Goal: Information Seeking & Learning: Understand process/instructions

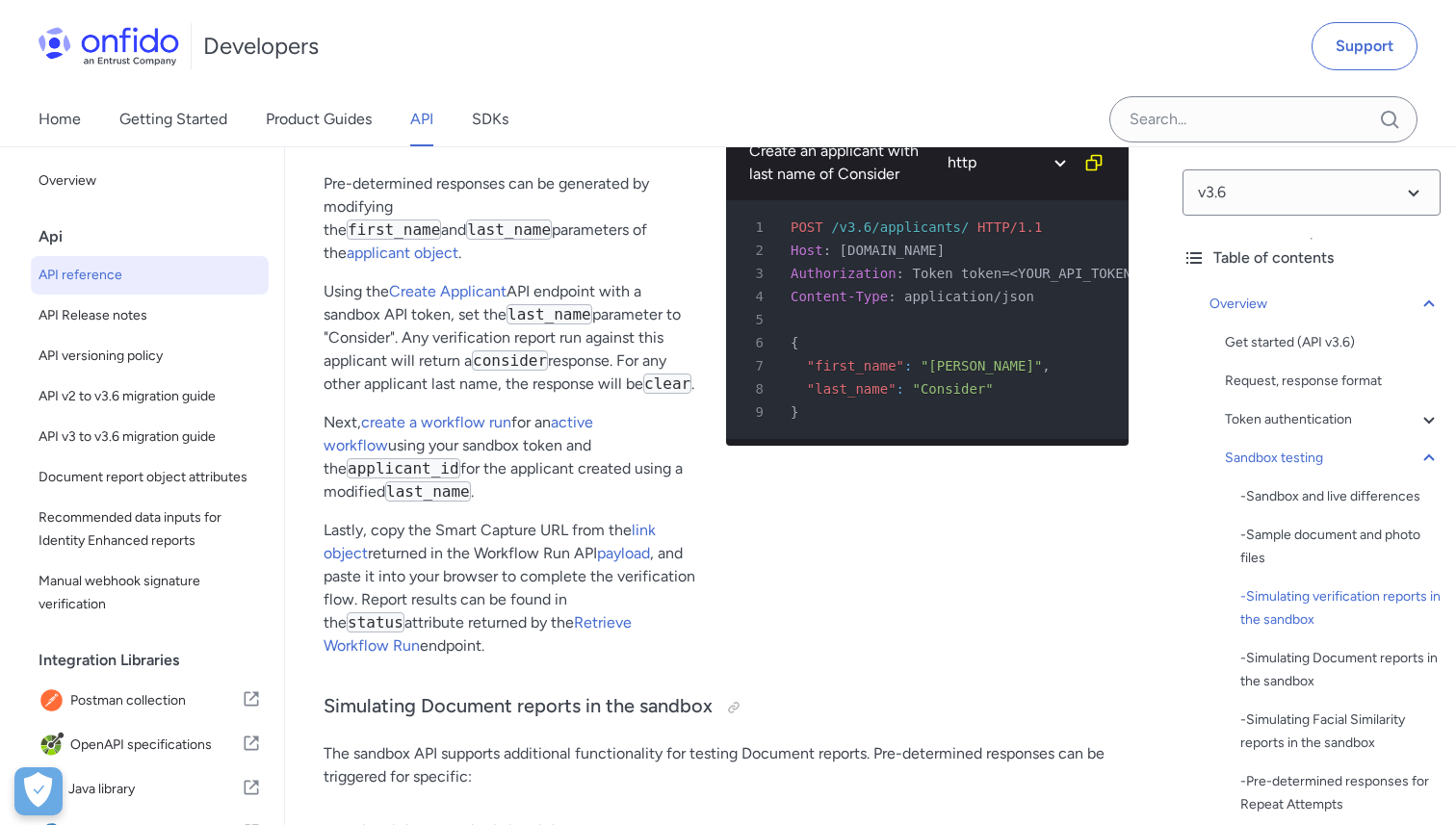
scroll to position [4614, 0]
drag, startPoint x: 604, startPoint y: 683, endPoint x: 324, endPoint y: 211, distance: 548.8
click at [324, 212] on div "Pre-determined 'consider' results Pre-determined responses can be generated by …" at bounding box center [509, 390] width 372 height 573
click at [787, 624] on div "Create an applicant with last name of Consider [PERSON_NAME] python php javascr…" at bounding box center [927, 390] width 402 height 573
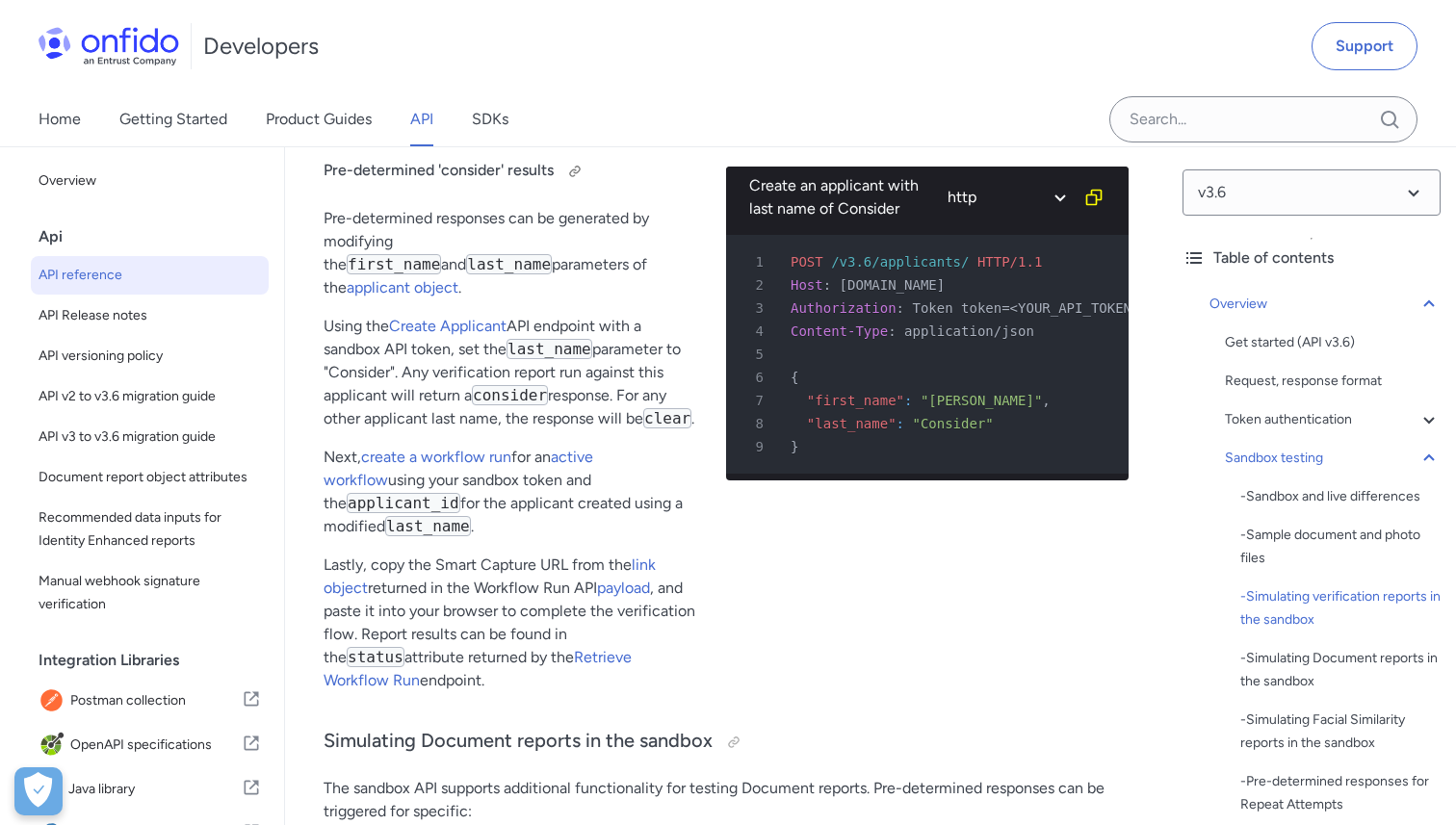
scroll to position [4579, 0]
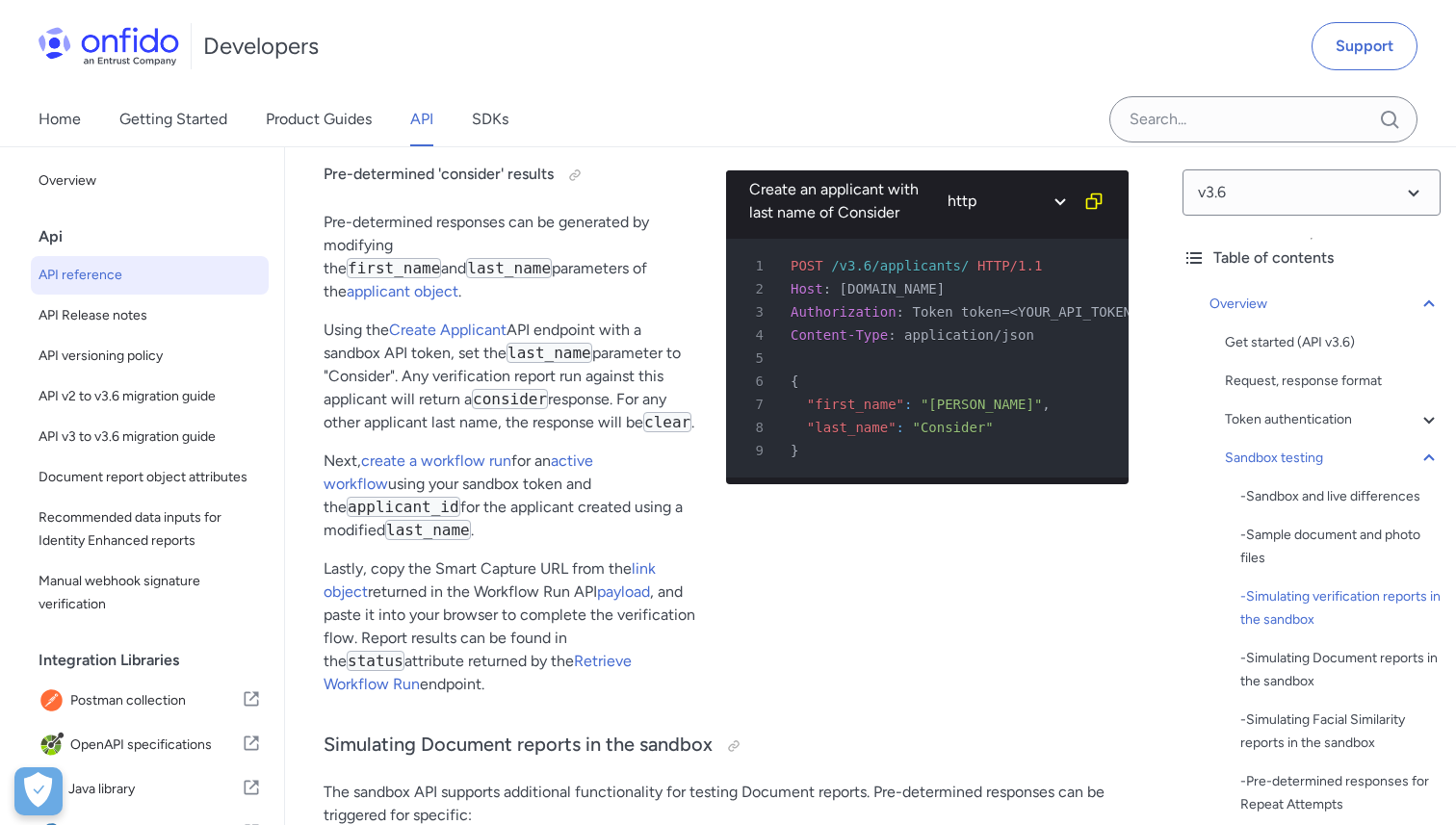
drag, startPoint x: 469, startPoint y: 710, endPoint x: 320, endPoint y: 203, distance: 528.4
copy div "Pre-determined 'consider' results Pre-determined responses can be generated by …"
click at [670, 431] on p "Using the Create Applicant API endpoint with a sandbox API token, set the last_…" at bounding box center [509, 377] width 372 height 115
click at [526, 487] on p "Next, create a workflow run for an active workflow using your sandbox token and…" at bounding box center [509, 495] width 372 height 92
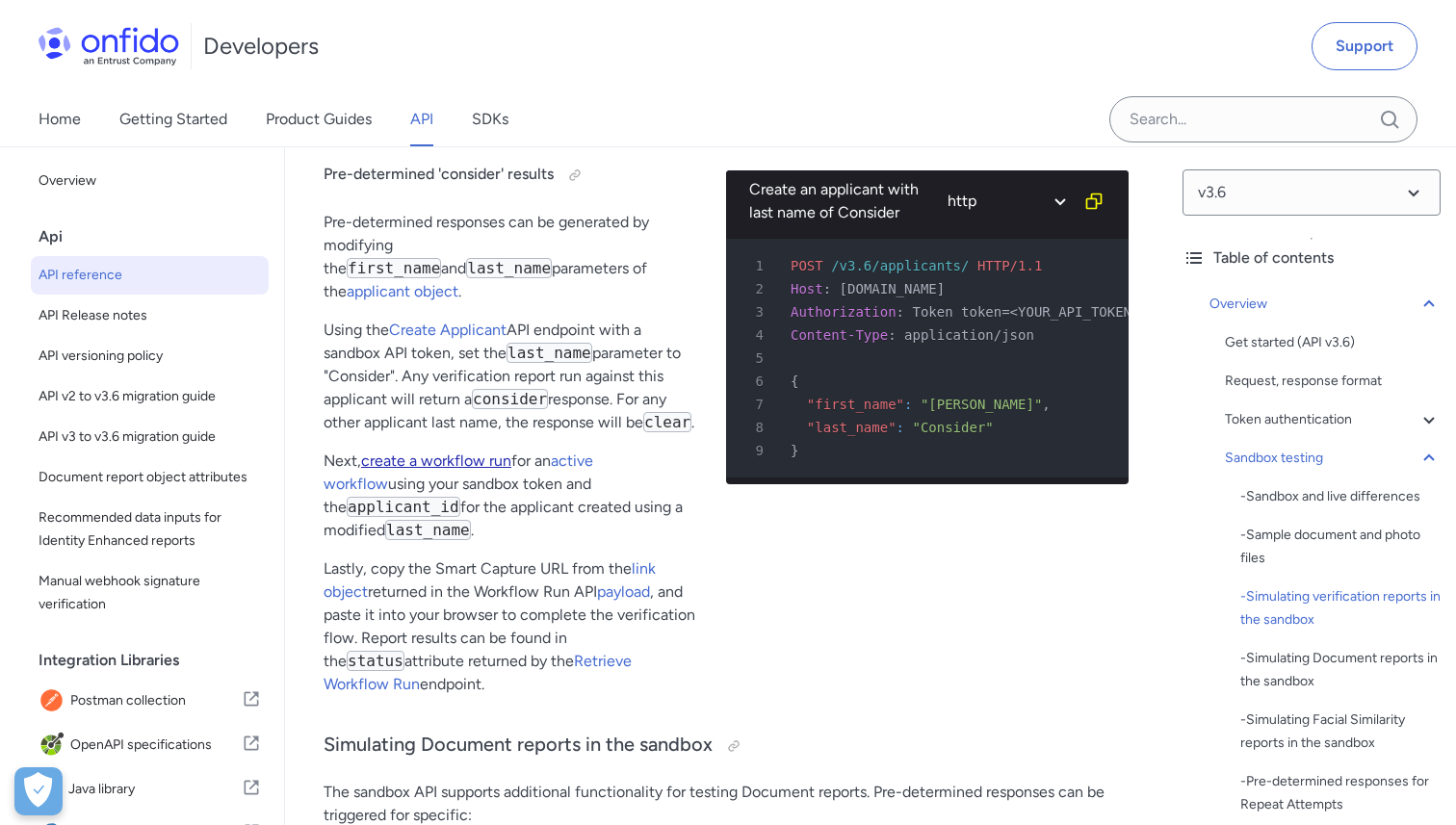
click at [483, 470] on link "create a workflow run" at bounding box center [436, 460] width 150 height 19
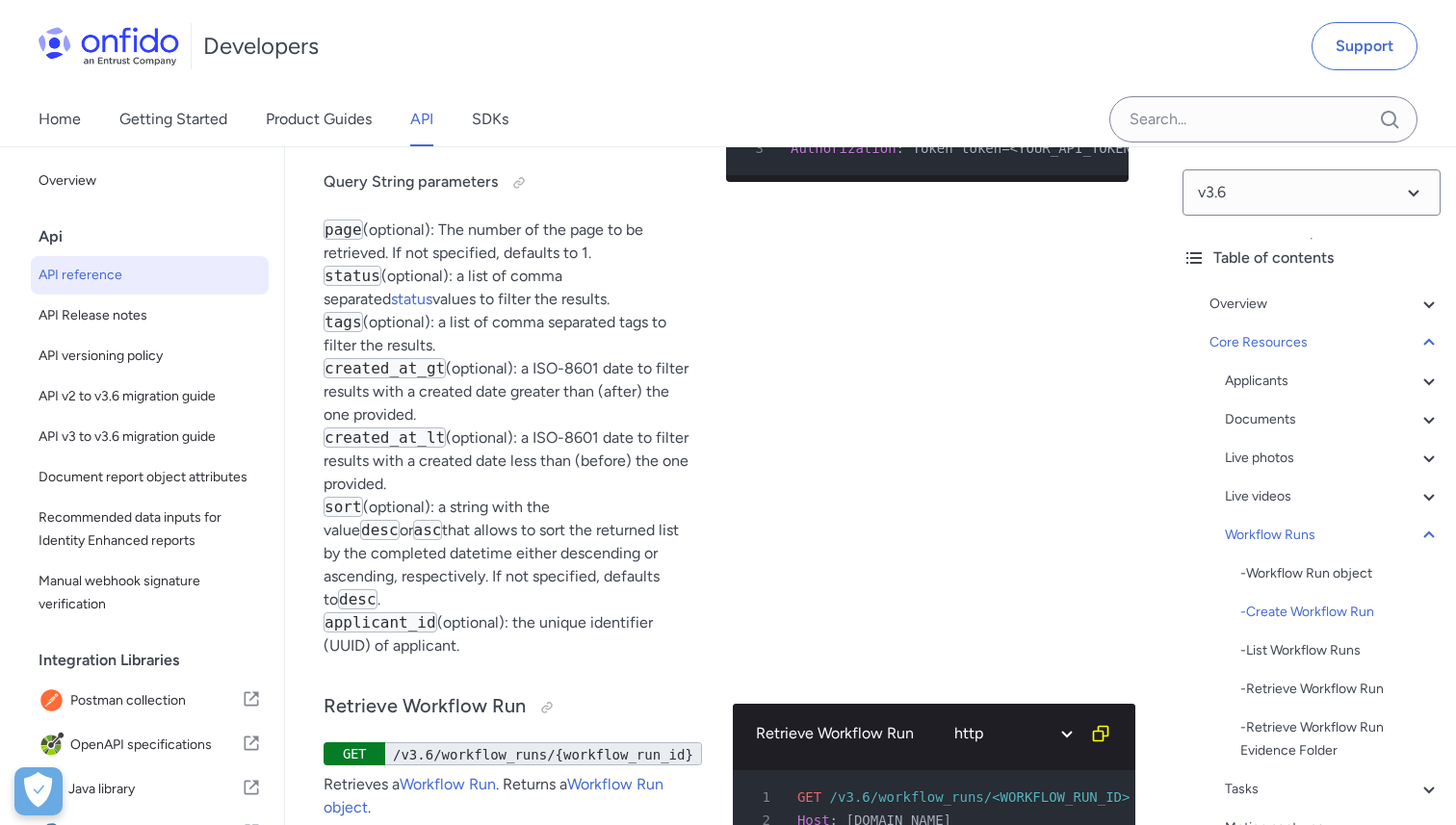
scroll to position [54263, 0]
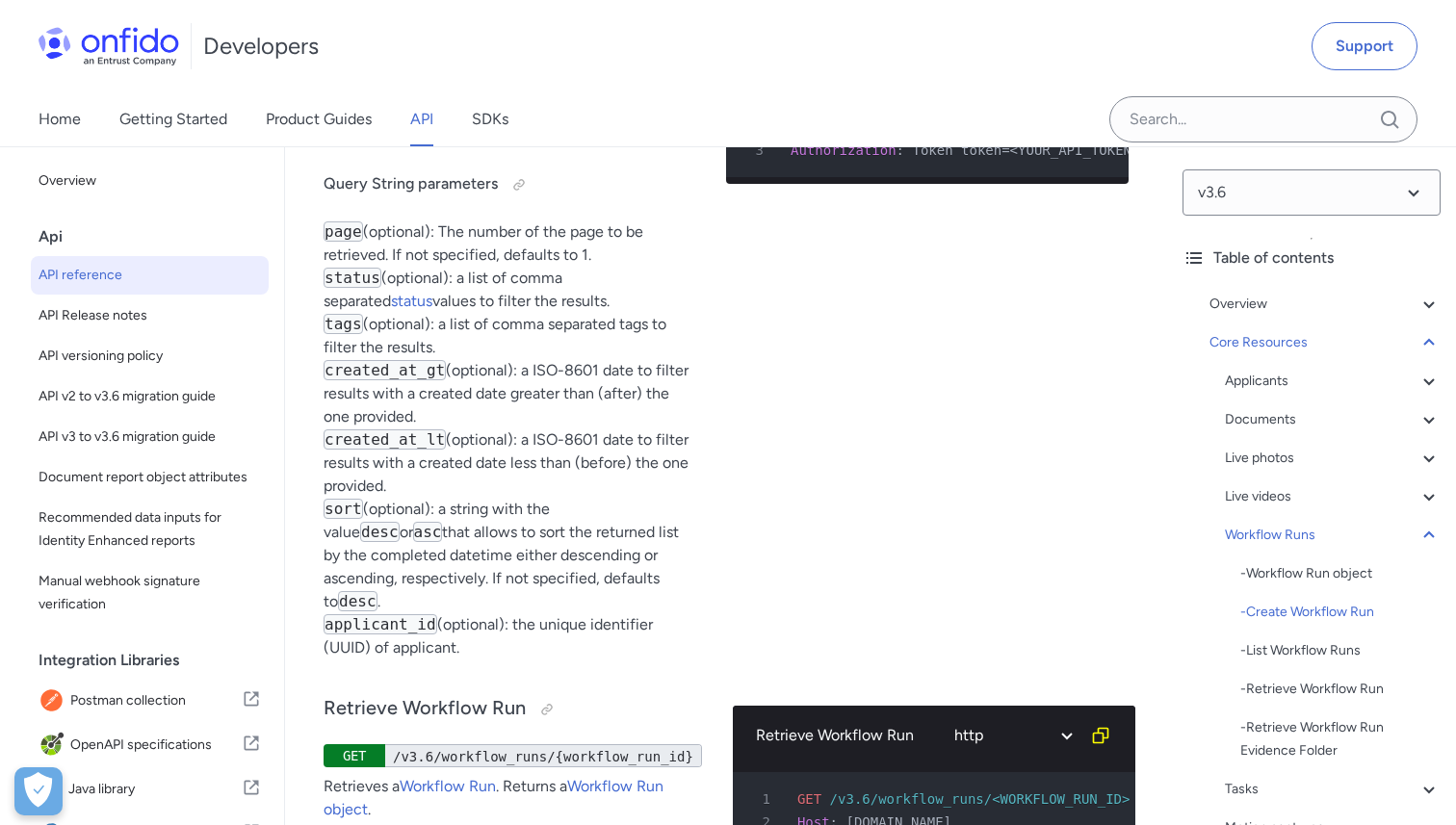
scroll to position [4579, 0]
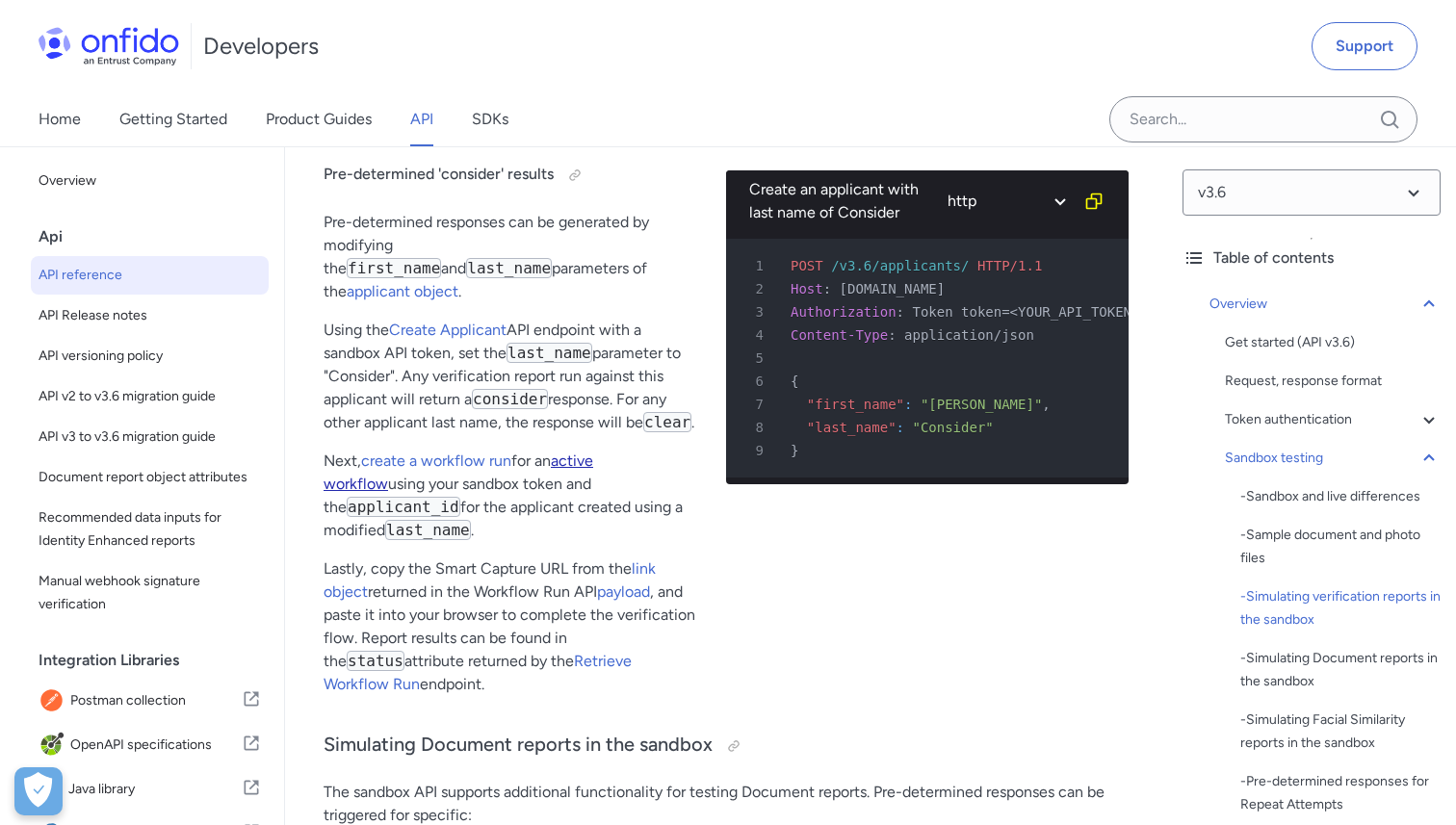
click at [593, 486] on link "active workflow" at bounding box center [457, 472] width 269 height 41
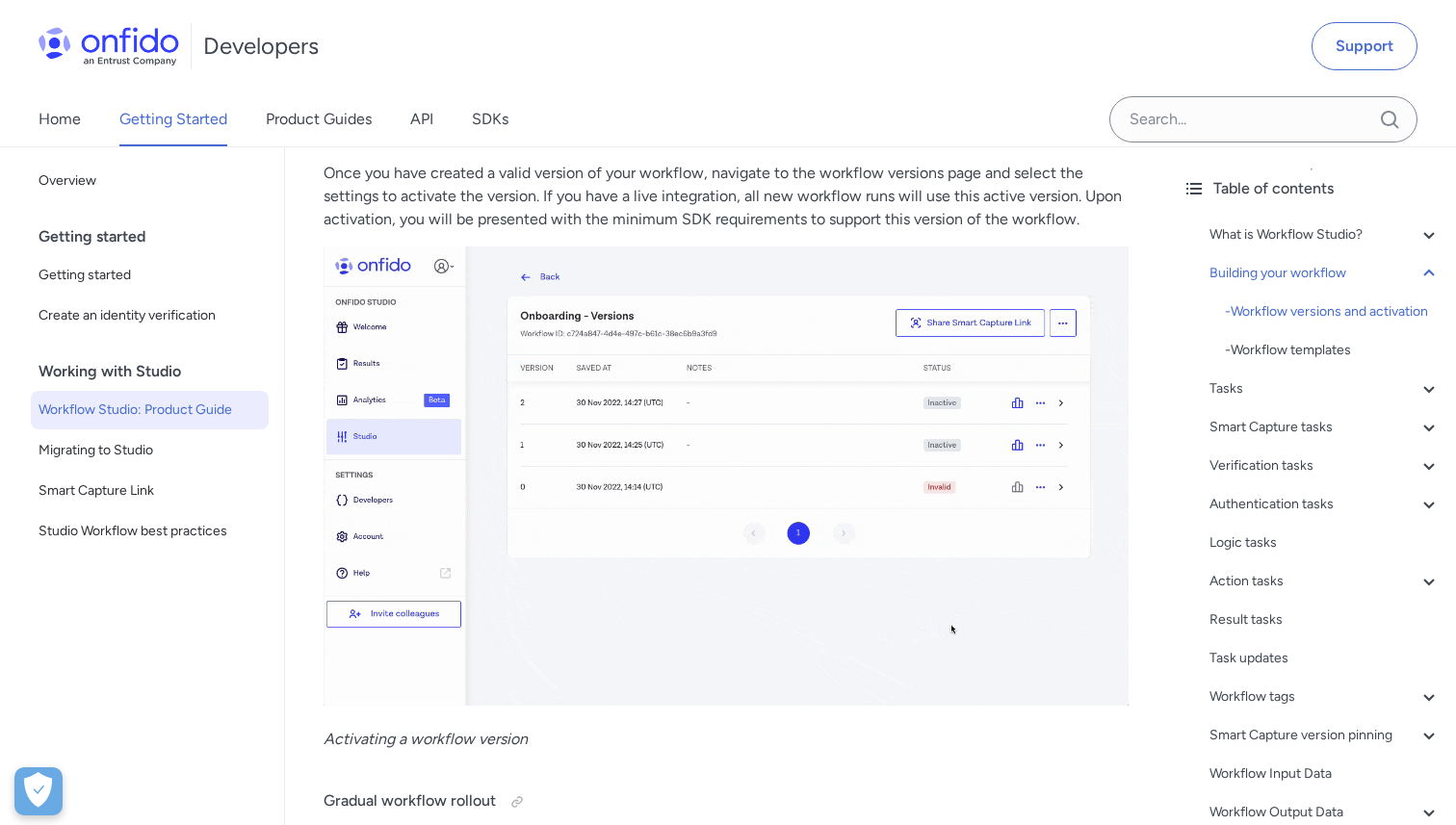
scroll to position [3740, 0]
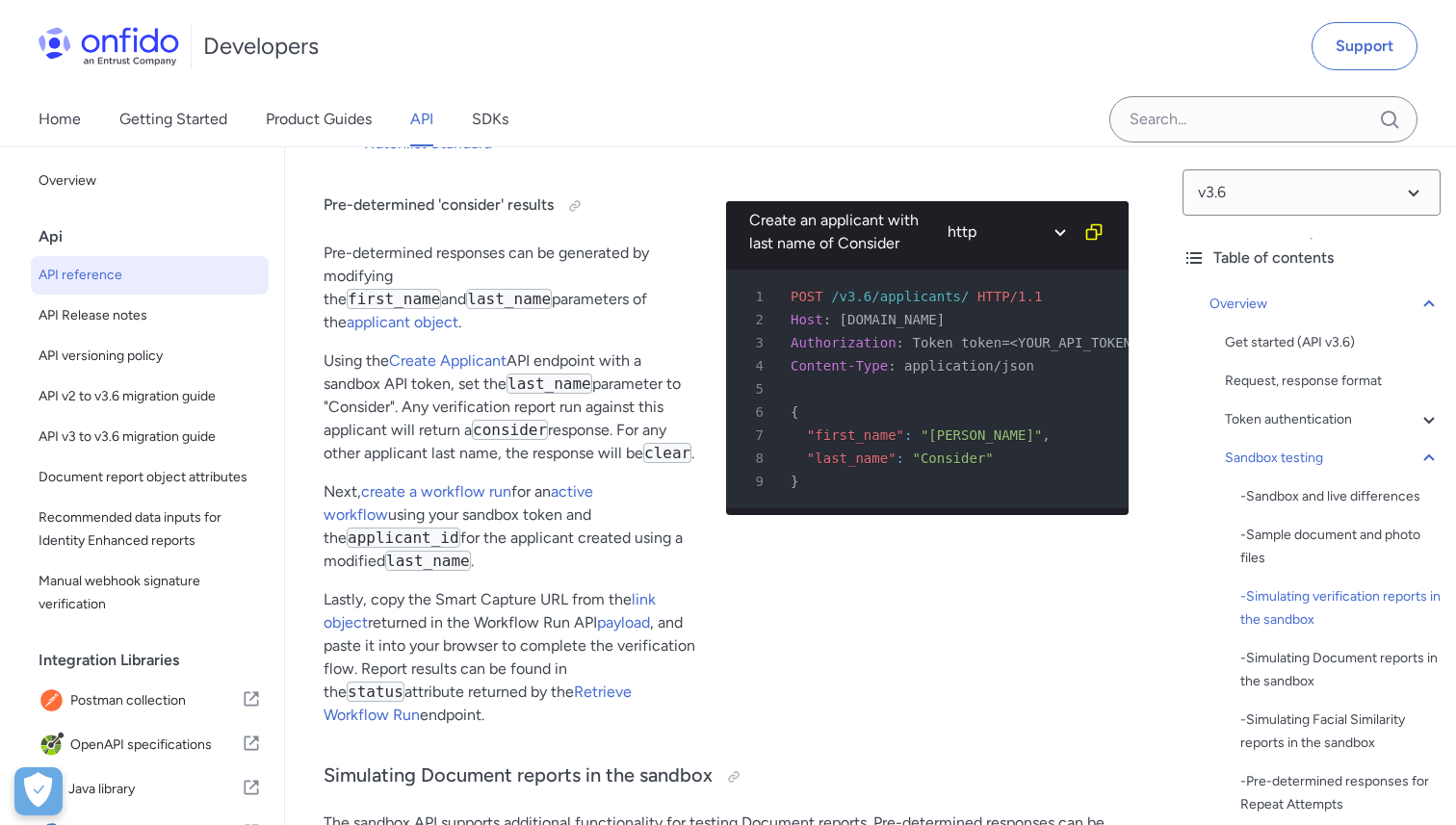
scroll to position [4577, 0]
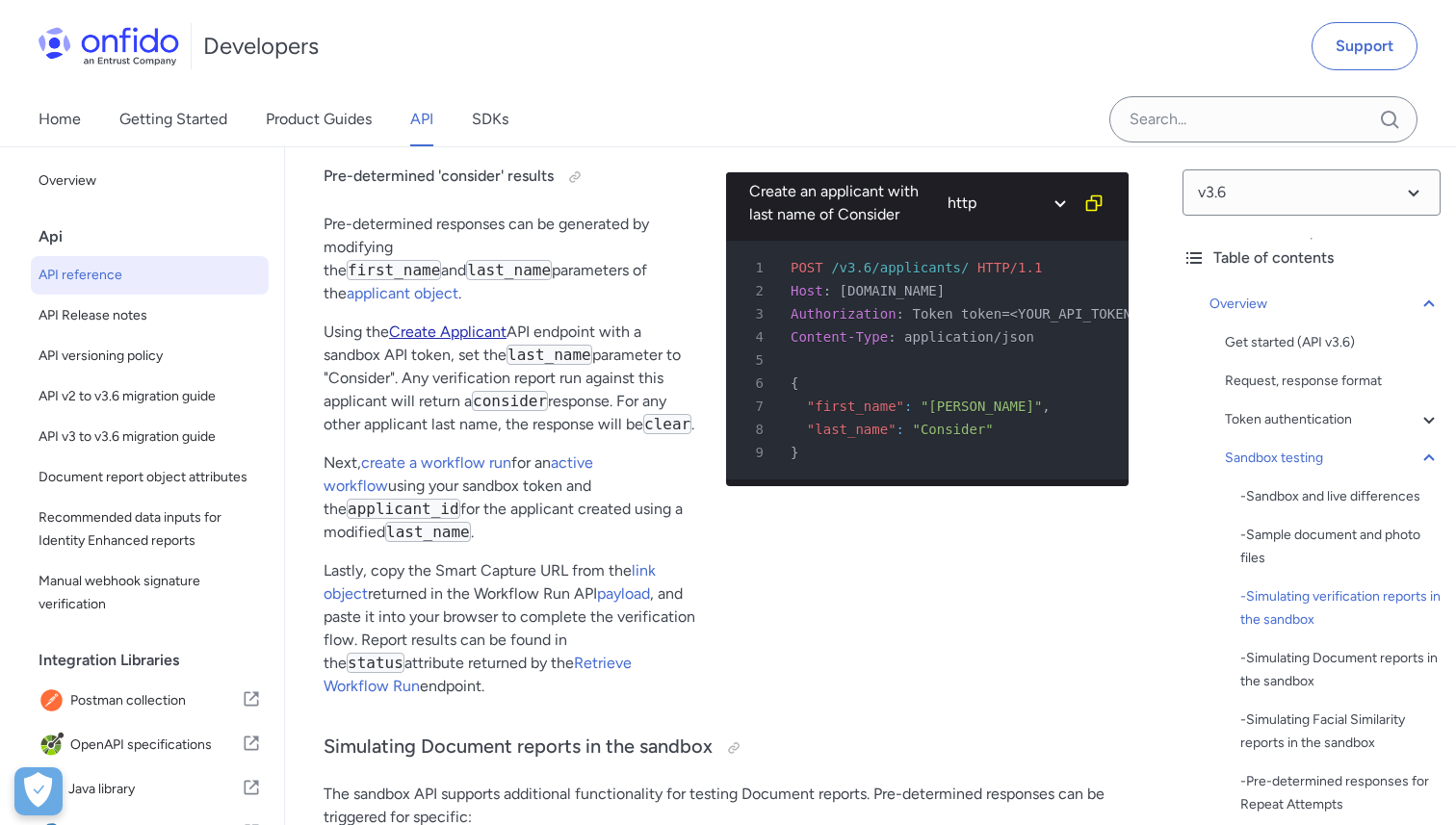
click at [468, 325] on link "Create Applicant" at bounding box center [447, 331] width 117 height 19
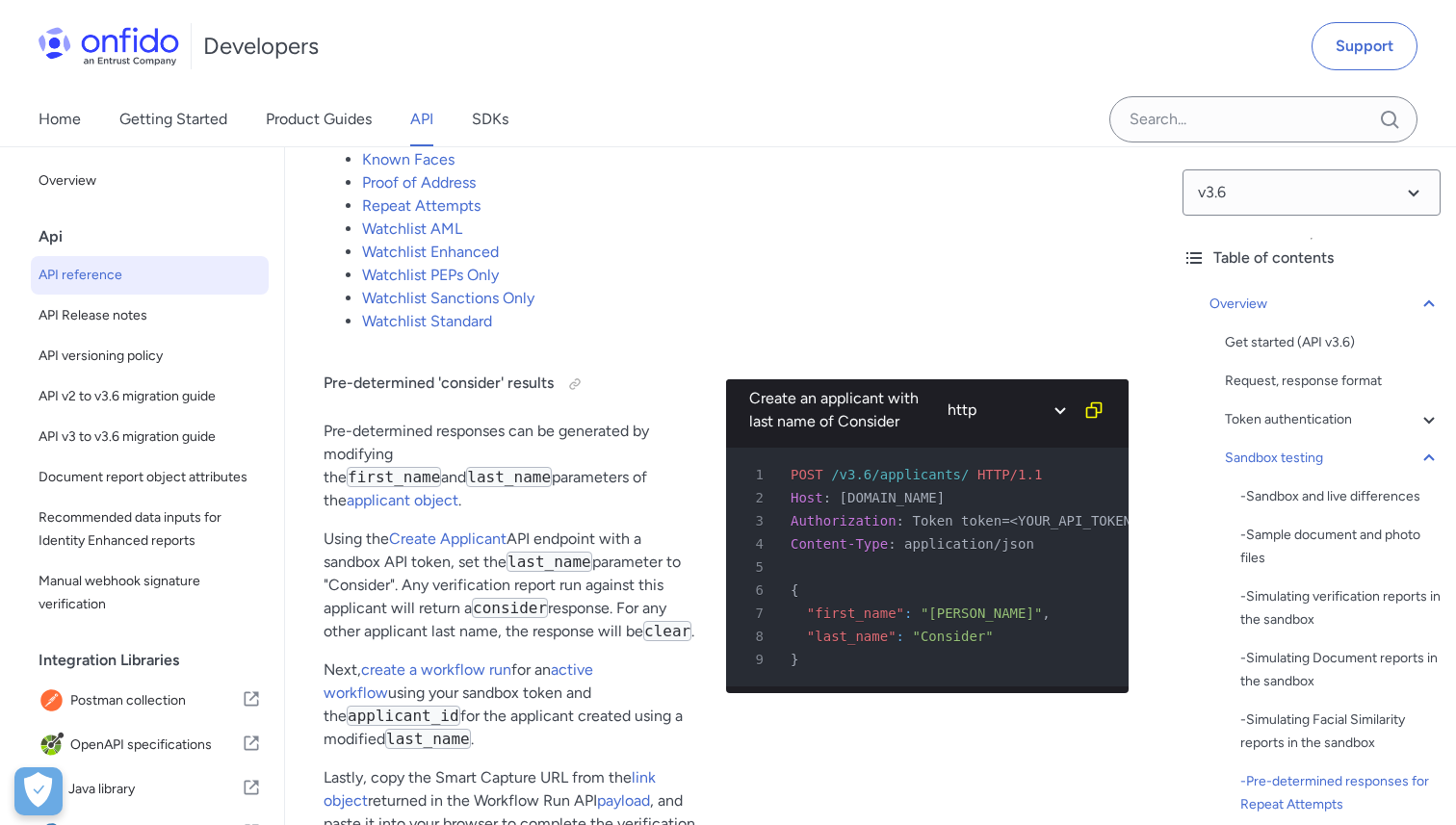
scroll to position [9215, 0]
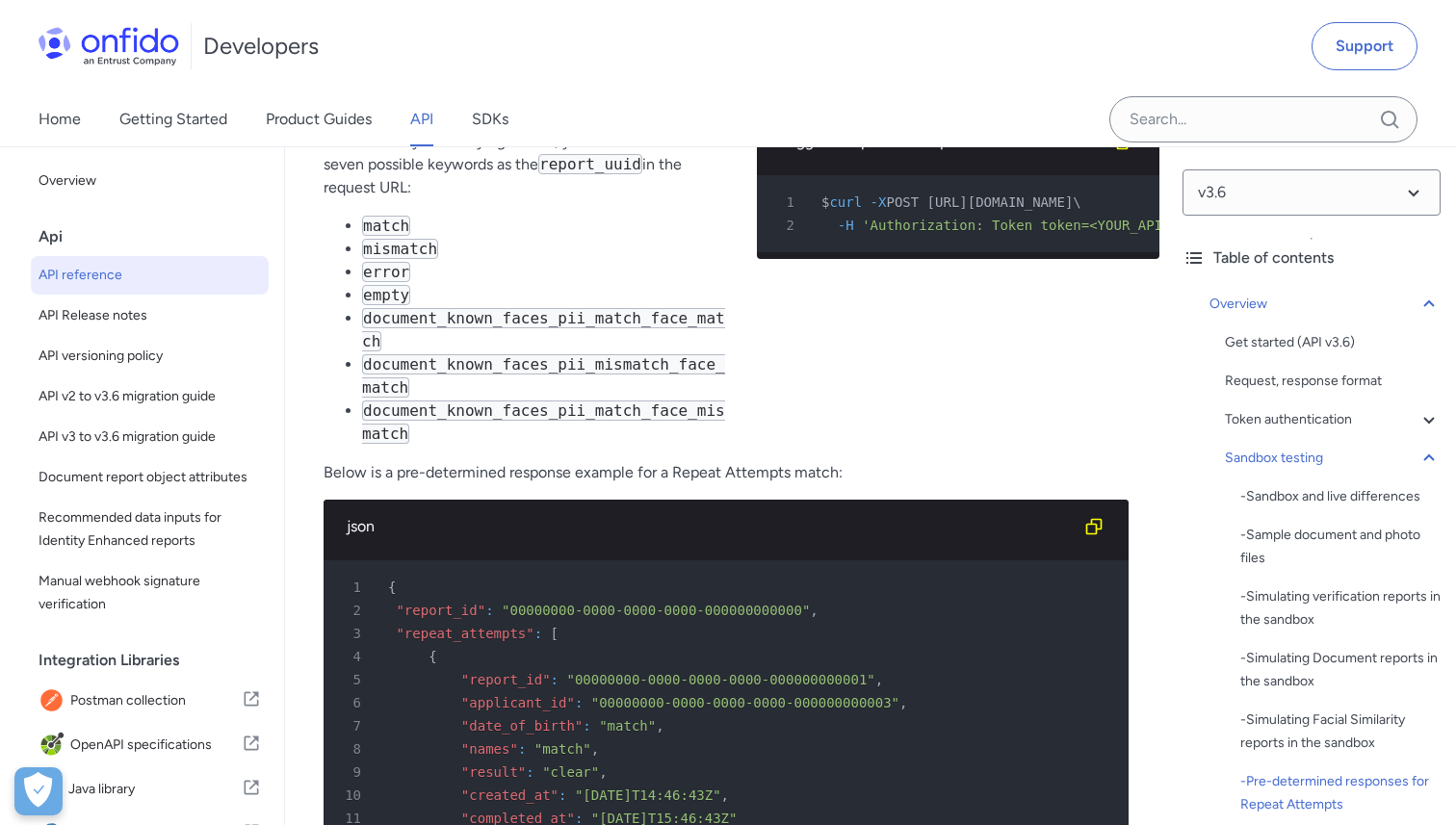
click at [389, 282] on code "error" at bounding box center [386, 272] width 48 height 21
click at [416, 259] on code "mismatch" at bounding box center [400, 249] width 76 height 21
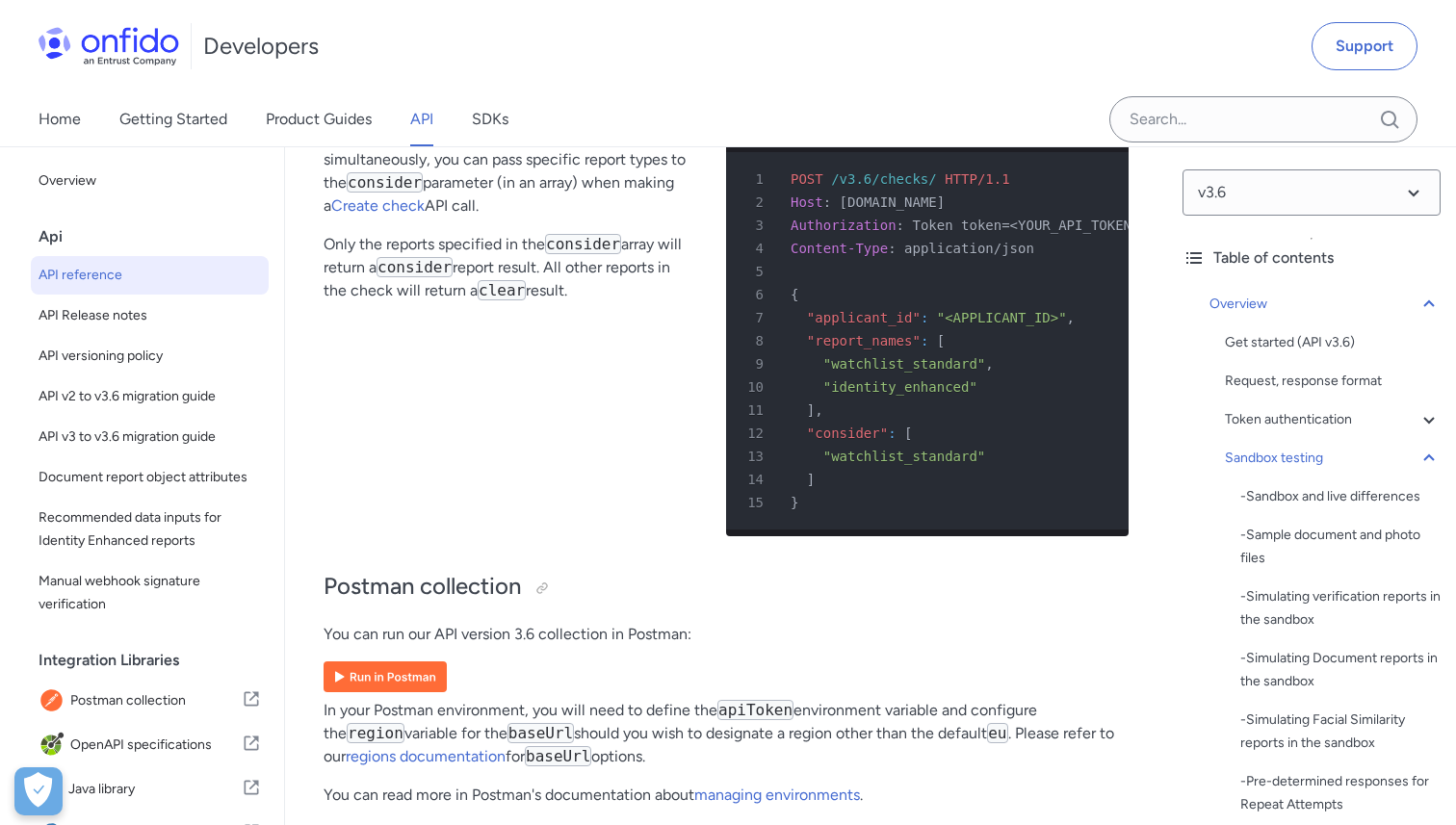
scroll to position [13727, 0]
